Goal: Task Accomplishment & Management: Use online tool/utility

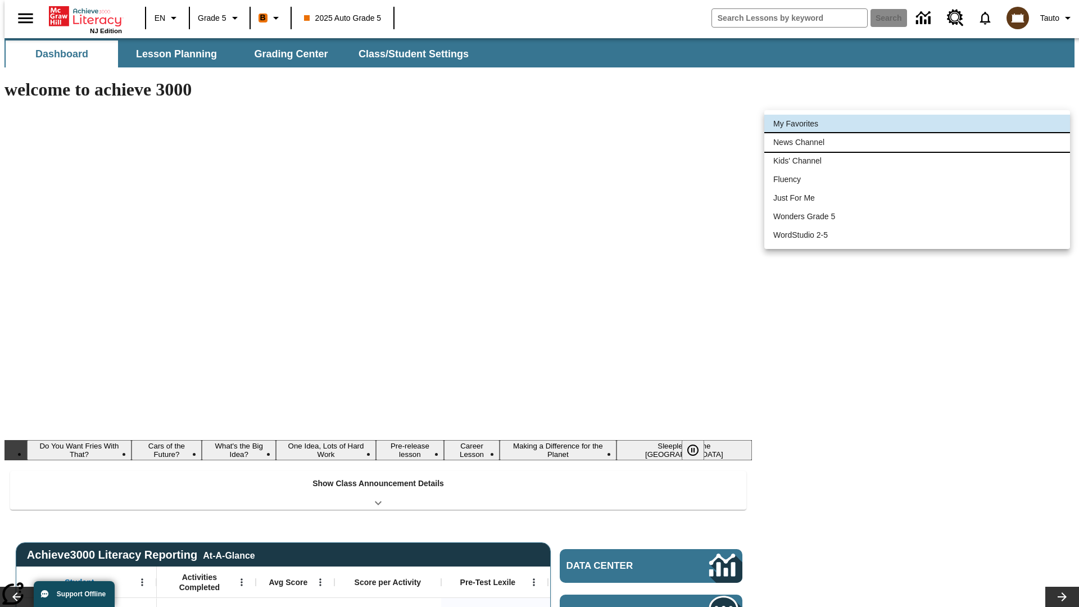
click at [917, 142] on li "News Channel" at bounding box center [917, 142] width 306 height 19
type input "120"
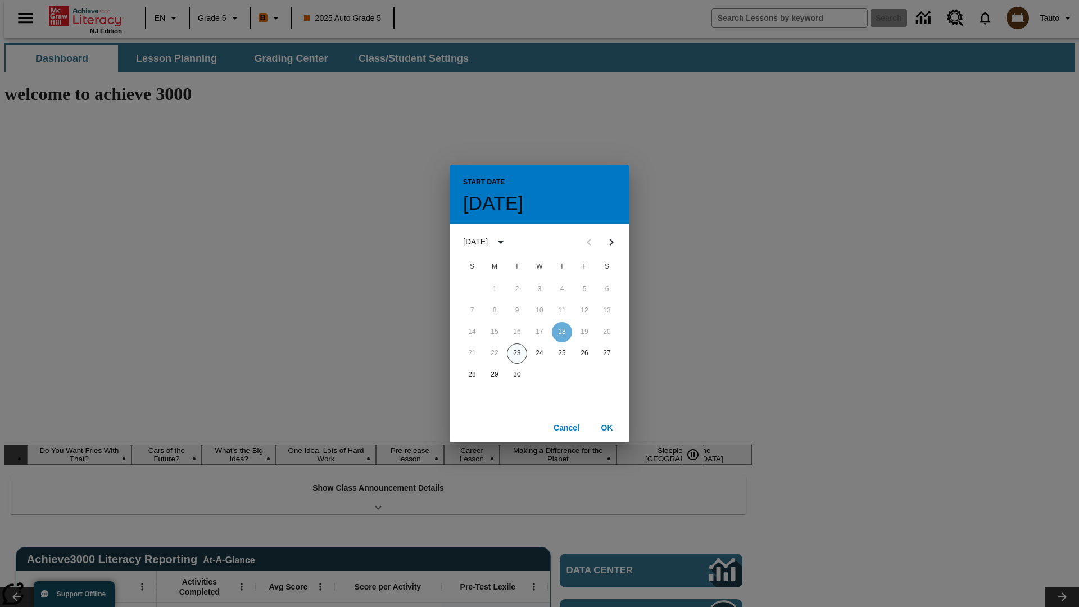
click at [517, 353] on button "23" at bounding box center [517, 353] width 20 height 20
click at [607, 427] on button "OK" at bounding box center [607, 427] width 36 height 21
